Goal: Information Seeking & Learning: Find specific page/section

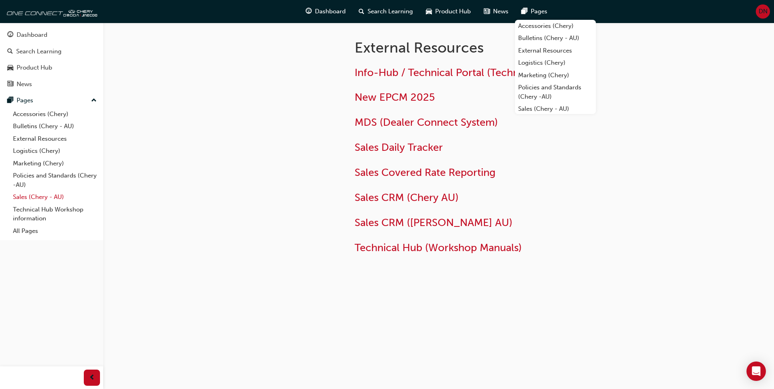
click at [40, 199] on link "Sales (Chery - AU)" at bounding box center [55, 197] width 90 height 13
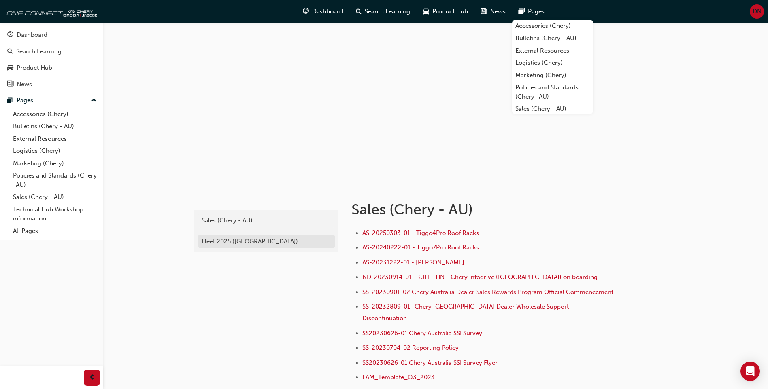
click at [234, 239] on div "Fleet 2025 ([GEOGRAPHIC_DATA])" at bounding box center [266, 241] width 129 height 9
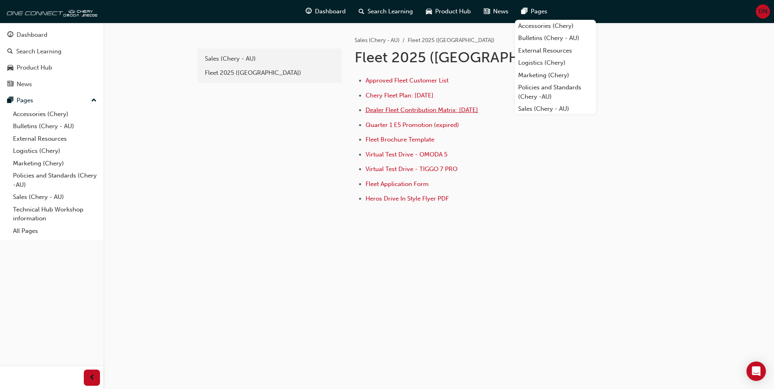
click at [416, 110] on span "Dealer Fleet Contribution Matrix: [DATE]" at bounding box center [421, 109] width 112 height 7
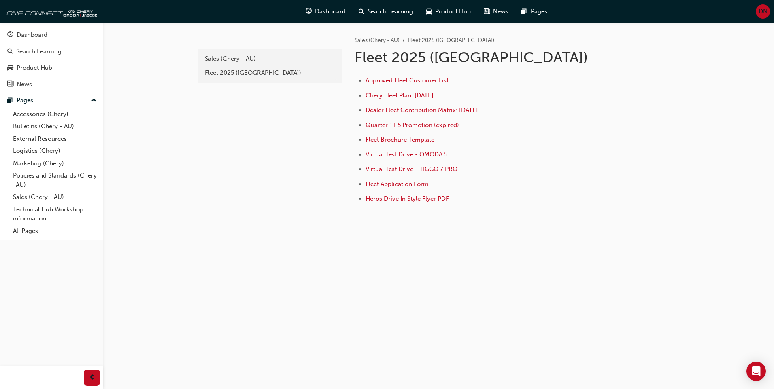
click at [403, 78] on span "Approved Fleet Customer List" at bounding box center [406, 80] width 83 height 7
click at [385, 76] on li "Approved Fleet Customer List" at bounding box center [491, 82] width 252 height 12
click at [418, 110] on span "Dealer Fleet Contribution Matrix: [DATE]" at bounding box center [421, 109] width 112 height 7
